Goal: Check status: Check status

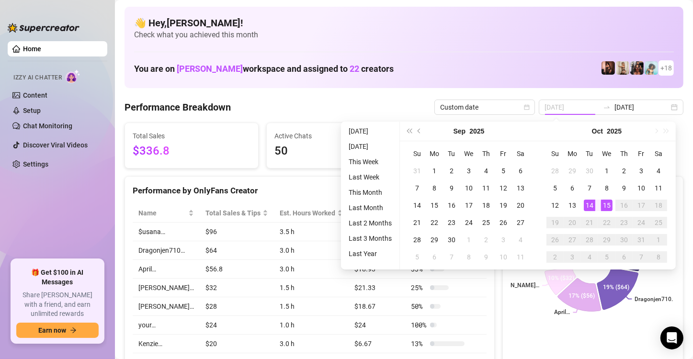
click at [590, 203] on div "14" at bounding box center [589, 205] width 11 height 11
click at [590, 200] on div "14" at bounding box center [589, 205] width 11 height 11
click at [586, 200] on div "$usana… Dragonjen710… April… [PERSON_NAME]… [PERSON_NAME]… your… Kenzie… [PERSO…" at bounding box center [593, 263] width 180 height 135
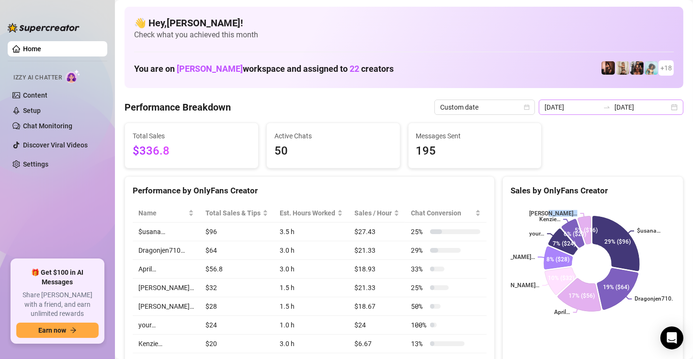
click at [670, 103] on div "[DATE] [DATE]" at bounding box center [611, 107] width 145 height 15
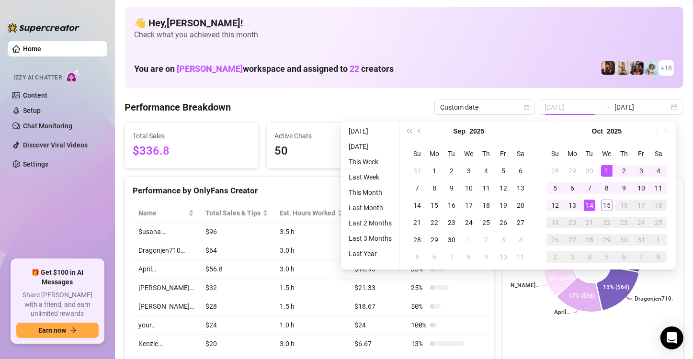
drag, startPoint x: 611, startPoint y: 166, endPoint x: 594, endPoint y: 215, distance: 51.7
click at [609, 169] on div "1" at bounding box center [606, 170] width 11 height 11
click at [595, 204] on td "14" at bounding box center [589, 205] width 17 height 17
click at [593, 205] on rect at bounding box center [592, 264] width 162 height 120
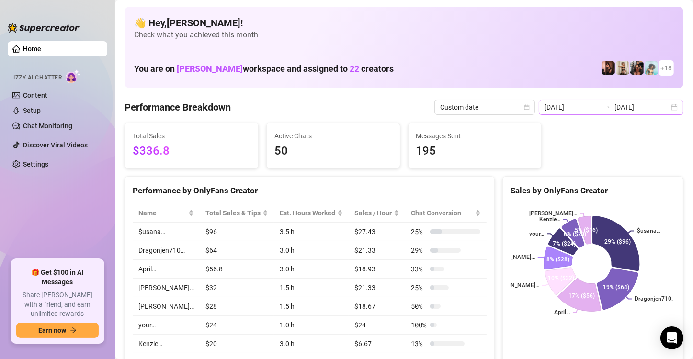
click at [669, 108] on div "[DATE] [DATE]" at bounding box center [611, 107] width 145 height 15
click at [667, 109] on div "[DATE] [DATE]" at bounding box center [611, 107] width 145 height 15
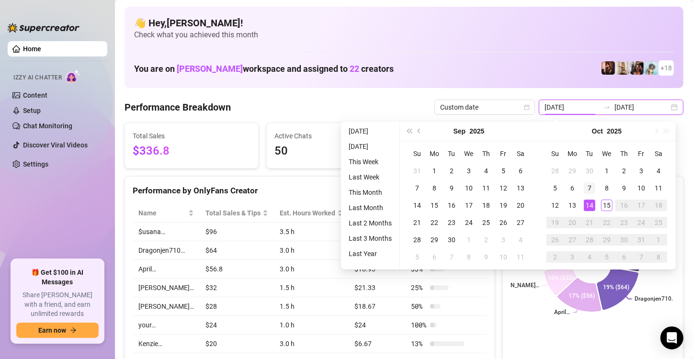
type input "[DATE]"
click at [589, 180] on td "7" at bounding box center [589, 188] width 17 height 17
type input "[DATE]"
click at [603, 169] on div "1" at bounding box center [606, 170] width 11 height 11
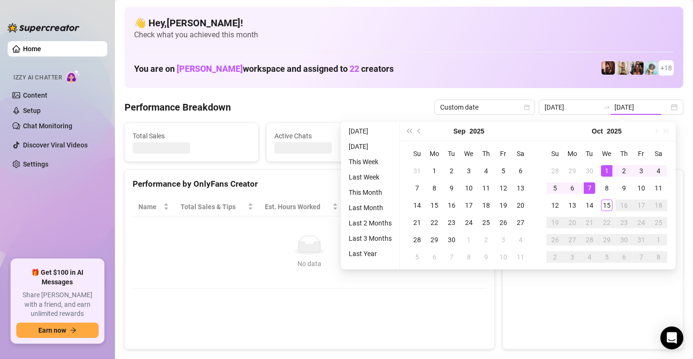
type input "[DATE]"
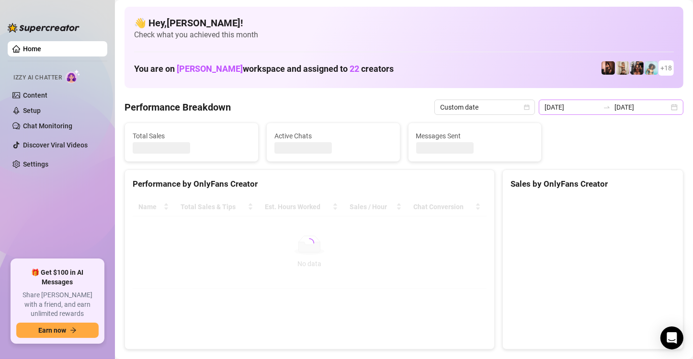
click at [666, 105] on div "[DATE] [DATE]" at bounding box center [611, 107] width 145 height 15
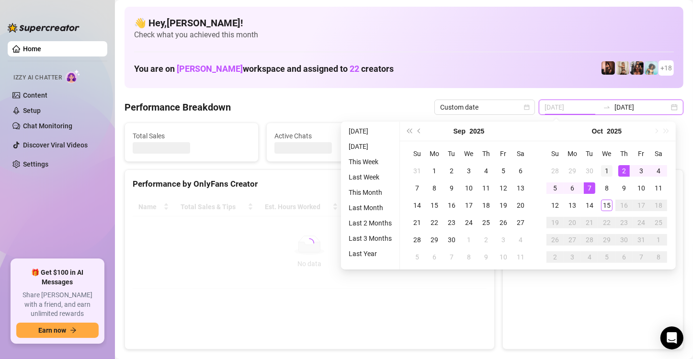
type input "[DATE]"
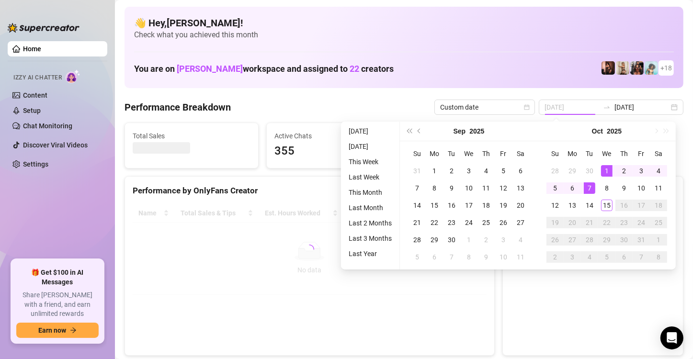
click at [610, 166] on div "1" at bounding box center [606, 170] width 11 height 11
type input "[DATE]"
click at [598, 201] on td "15" at bounding box center [606, 205] width 17 height 17
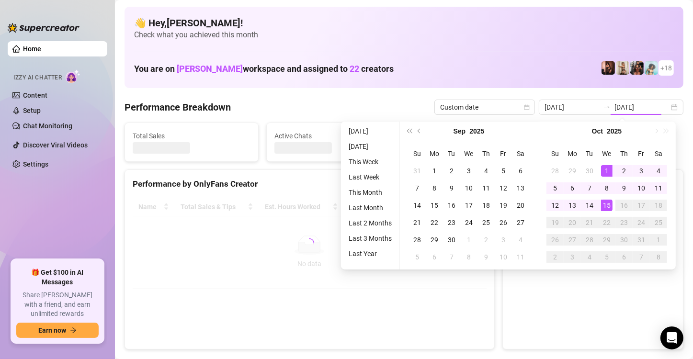
type input "[DATE]"
